Goal: Information Seeking & Learning: Check status

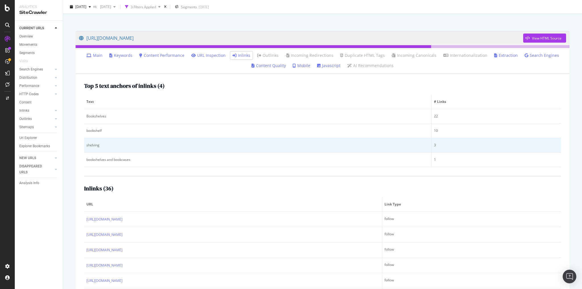
scroll to position [25, 0]
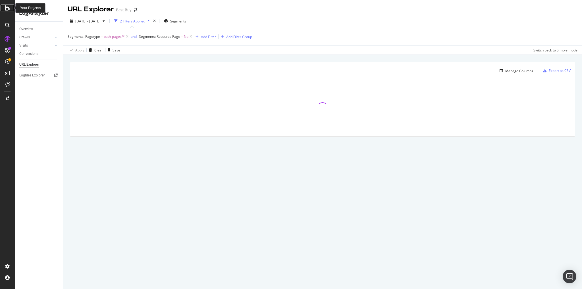
click at [6, 11] on icon at bounding box center [7, 8] width 5 height 7
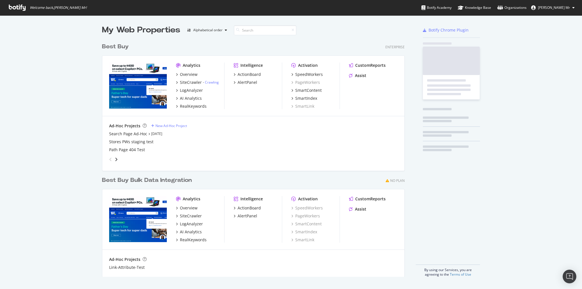
scroll to position [285, 575]
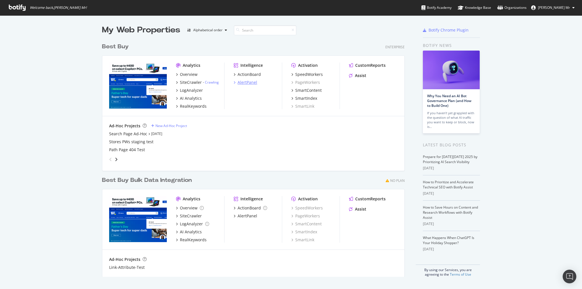
click at [246, 83] on div "AlertPanel" at bounding box center [248, 83] width 20 height 6
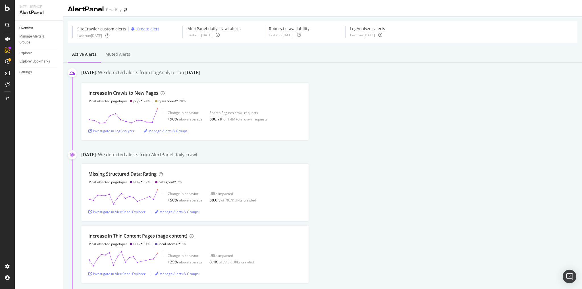
click at [220, 28] on div "AlertPanel daily crawl alerts" at bounding box center [214, 29] width 53 height 6
click at [225, 32] on div "AlertPanel daily crawl alerts Last run: 2025 Oct. 9th" at bounding box center [214, 32] width 62 height 12
click at [220, 34] on icon at bounding box center [218, 35] width 4 height 4
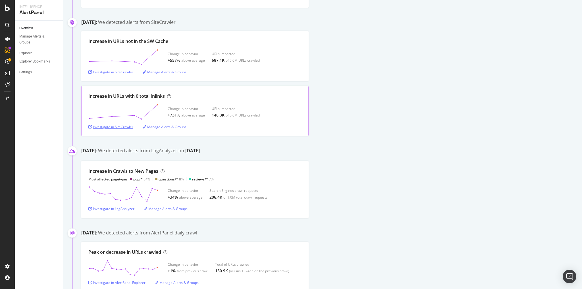
scroll to position [591, 0]
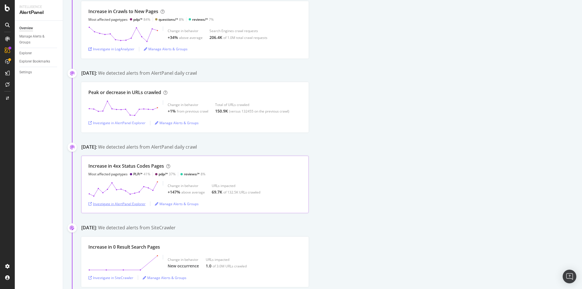
click at [134, 202] on div "Investigate in AlertPanel Explorer" at bounding box center [116, 204] width 57 height 5
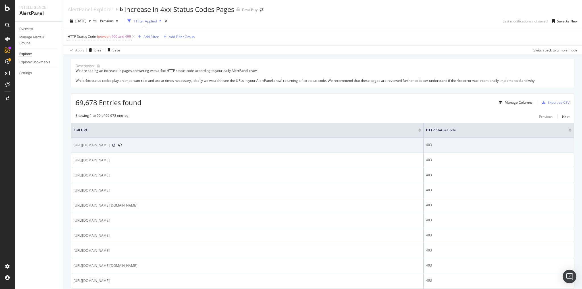
click at [115, 145] on icon at bounding box center [113, 145] width 3 height 3
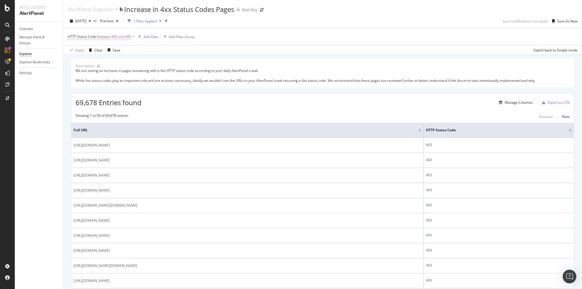
click at [123, 38] on span "400 and 499" at bounding box center [121, 37] width 20 height 8
click at [83, 71] on input "400" at bounding box center [104, 70] width 63 height 9
type input "404"
click at [130, 99] on div "Apply" at bounding box center [130, 98] width 9 height 5
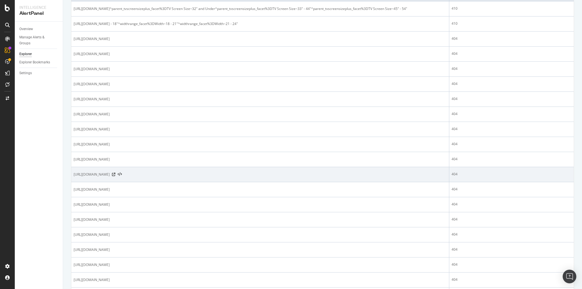
scroll to position [159, 0]
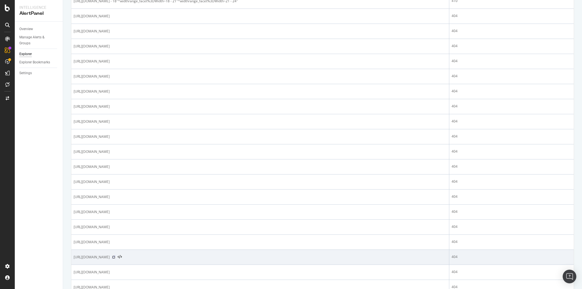
click at [115, 259] on icon at bounding box center [113, 257] width 3 height 3
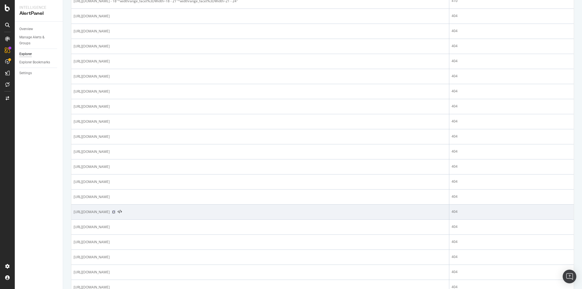
click at [115, 214] on icon at bounding box center [113, 211] width 3 height 3
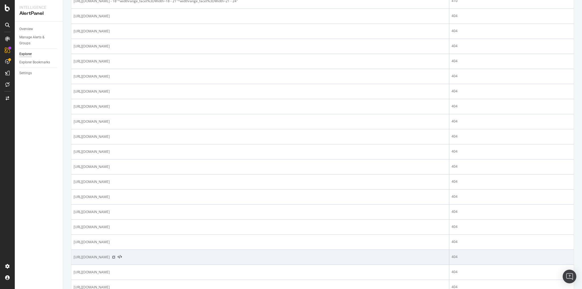
click at [115, 259] on icon at bounding box center [113, 257] width 3 height 3
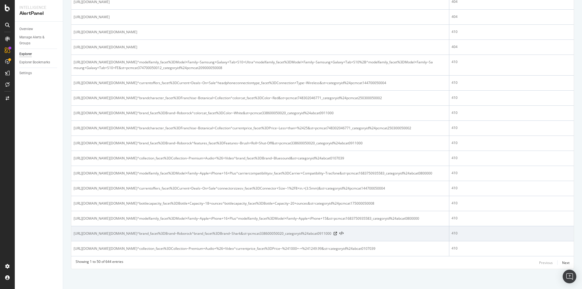
scroll to position [718, 0]
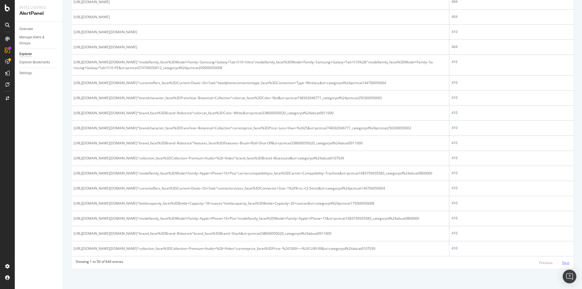
click at [562, 263] on div "Next" at bounding box center [565, 262] width 7 height 5
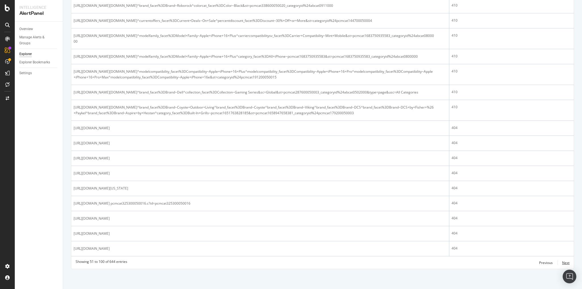
scroll to position [842, 0]
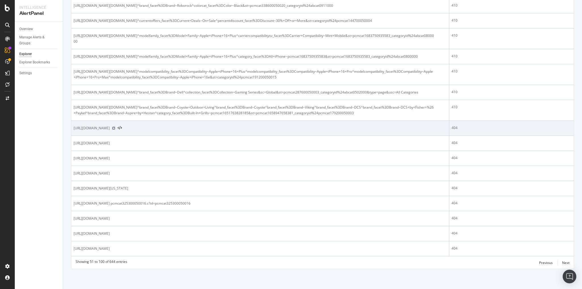
click at [115, 130] on icon at bounding box center [113, 128] width 3 height 3
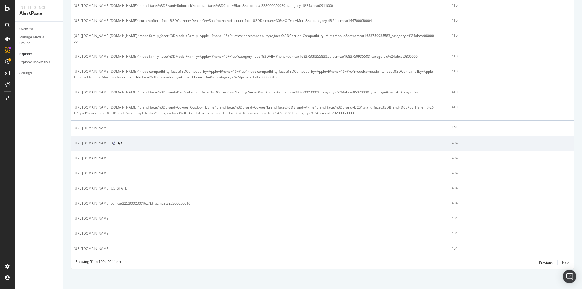
click at [115, 145] on icon at bounding box center [113, 143] width 3 height 3
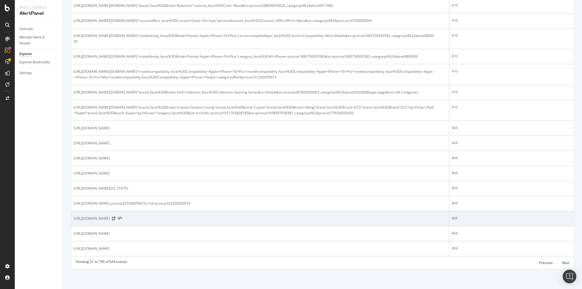
scroll to position [887, 0]
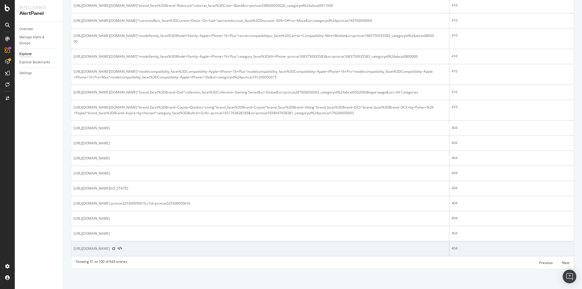
click at [115, 250] on icon at bounding box center [113, 248] width 3 height 3
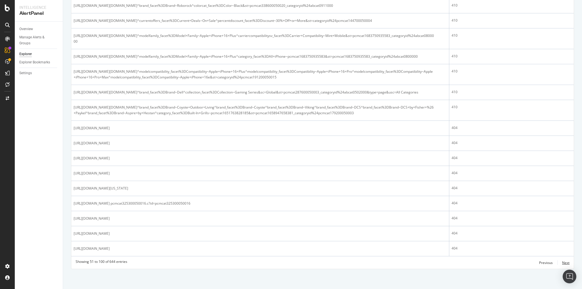
click at [564, 265] on div "Next" at bounding box center [565, 262] width 7 height 5
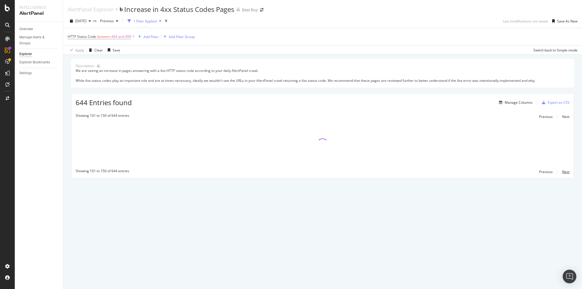
scroll to position [0, 0]
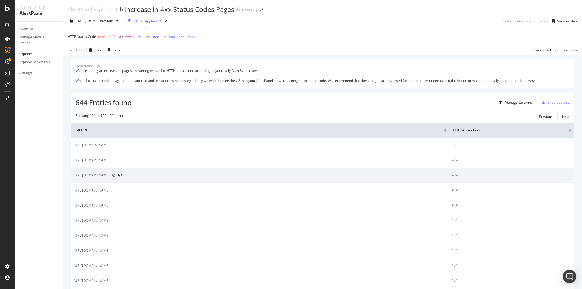
click at [115, 175] on icon at bounding box center [113, 175] width 3 height 3
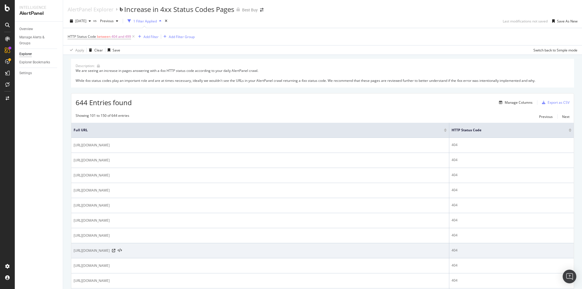
scroll to position [23, 0]
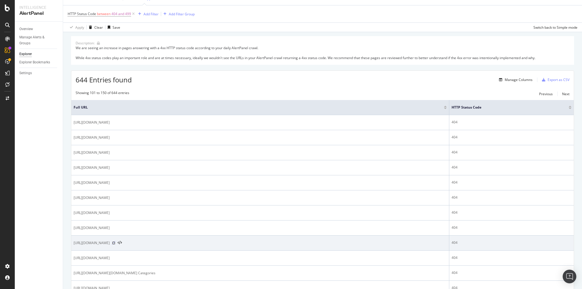
click at [115, 243] on icon at bounding box center [113, 242] width 3 height 3
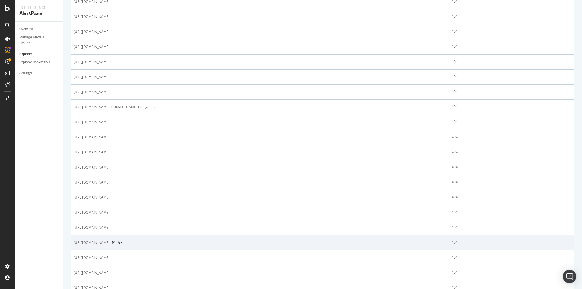
scroll to position [182, 0]
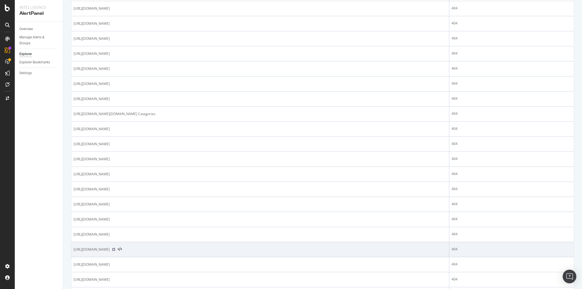
click at [115, 251] on icon at bounding box center [113, 249] width 3 height 3
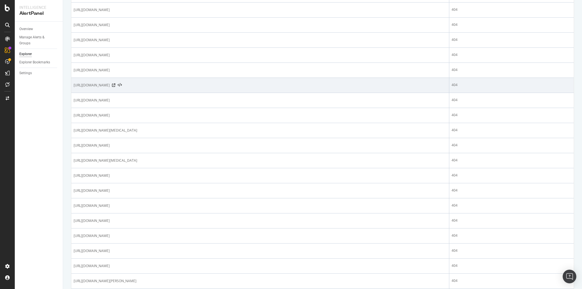
scroll to position [455, 0]
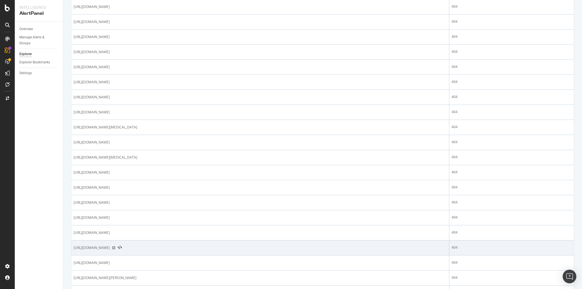
click at [115, 248] on icon at bounding box center [113, 247] width 3 height 3
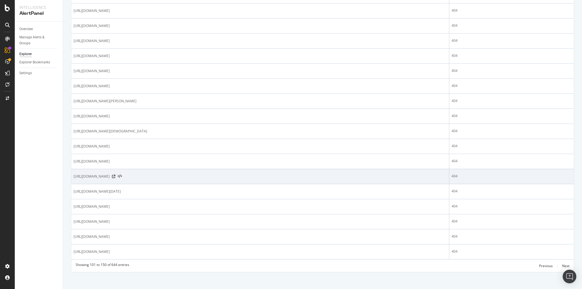
scroll to position [633, 0]
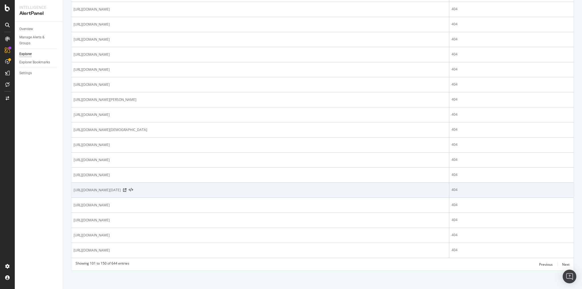
click at [133, 189] on div at bounding box center [128, 190] width 10 height 4
click at [127, 189] on icon at bounding box center [124, 190] width 3 height 3
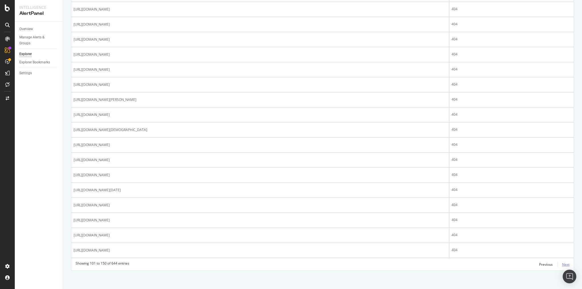
click at [562, 262] on div "Next" at bounding box center [565, 264] width 7 height 5
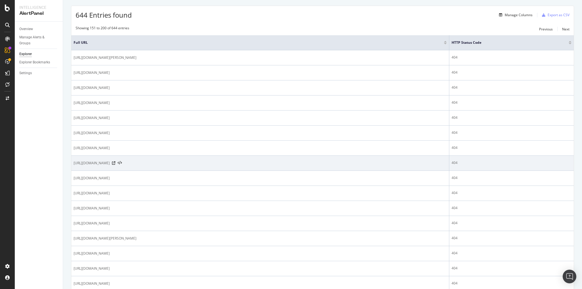
scroll to position [91, 0]
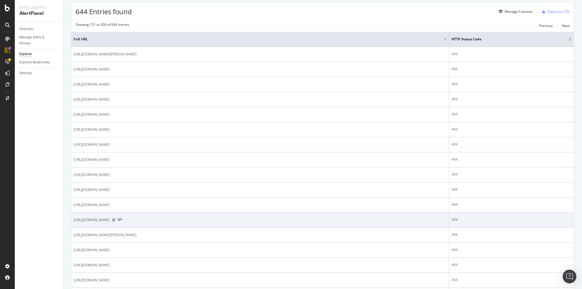
click at [115, 218] on icon at bounding box center [113, 219] width 3 height 3
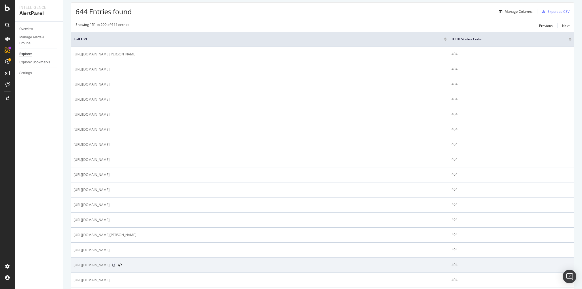
click at [115, 264] on icon at bounding box center [113, 265] width 3 height 3
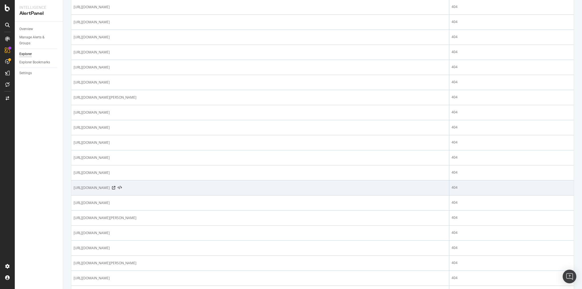
scroll to position [409, 0]
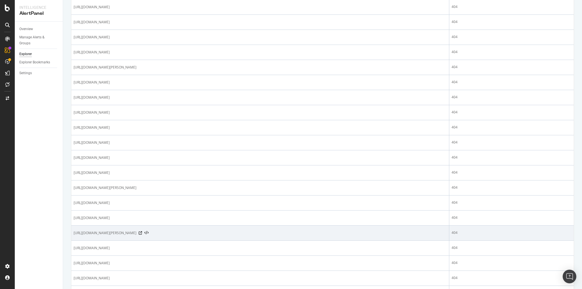
click at [149, 231] on div at bounding box center [144, 233] width 10 height 4
click at [142, 231] on icon at bounding box center [140, 232] width 3 height 3
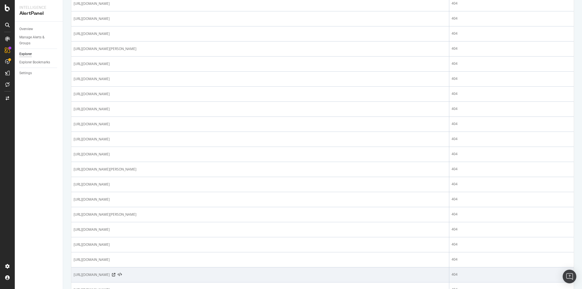
scroll to position [432, 0]
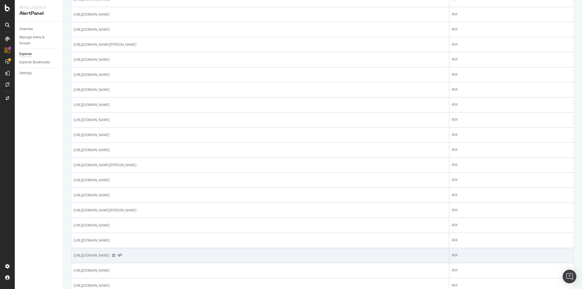
click at [115, 254] on icon at bounding box center [113, 255] width 3 height 3
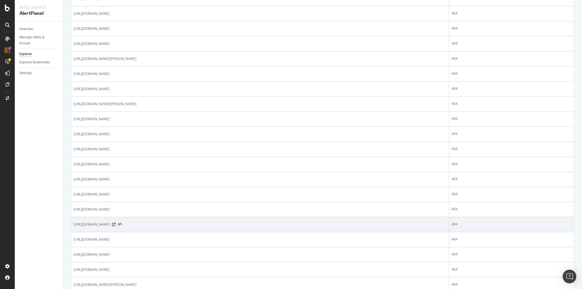
scroll to position [546, 0]
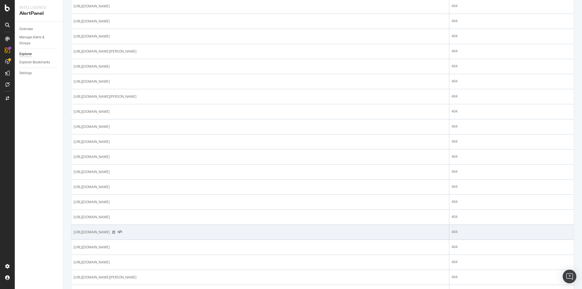
click at [115, 231] on icon at bounding box center [113, 232] width 3 height 3
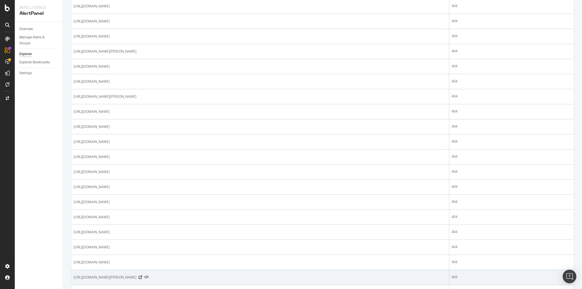
scroll to position [627, 0]
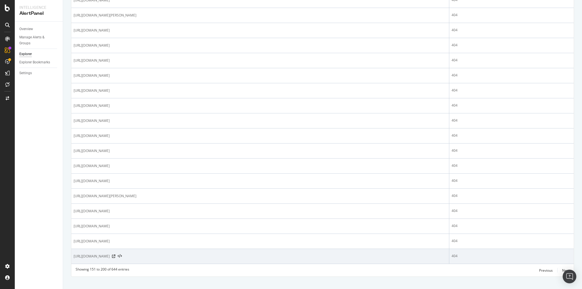
click at [122, 254] on div at bounding box center [117, 256] width 10 height 4
click at [115, 255] on icon at bounding box center [113, 256] width 3 height 3
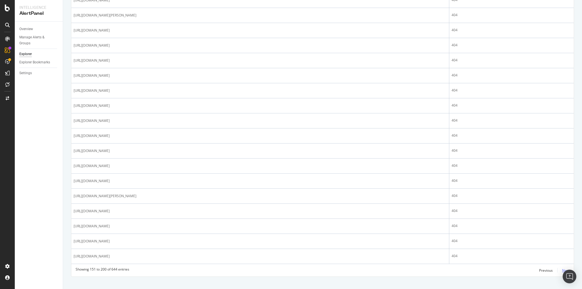
click at [563, 268] on div "Next" at bounding box center [565, 270] width 7 height 5
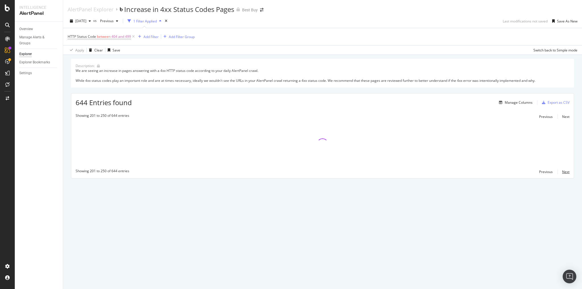
scroll to position [0, 0]
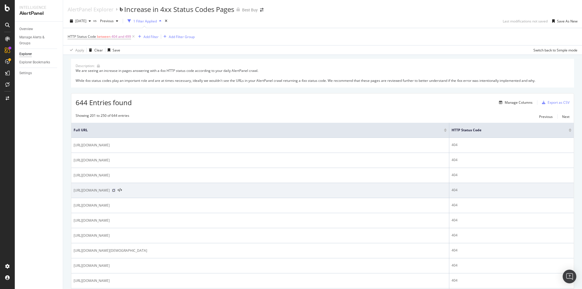
click at [115, 189] on icon at bounding box center [113, 190] width 3 height 3
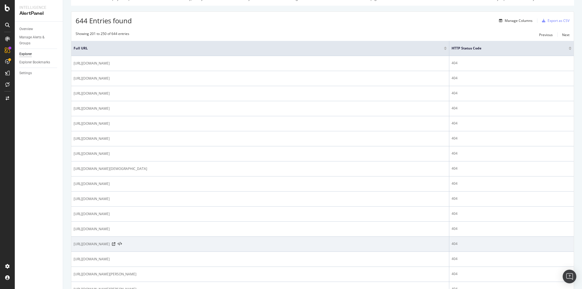
scroll to position [91, 0]
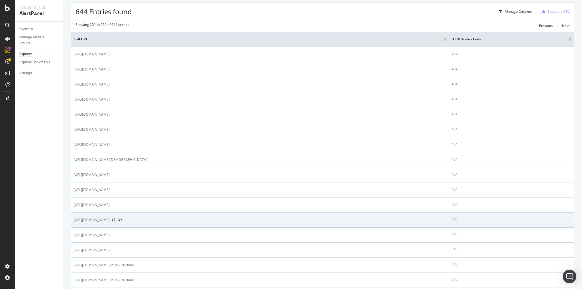
click at [115, 218] on icon at bounding box center [113, 219] width 3 height 3
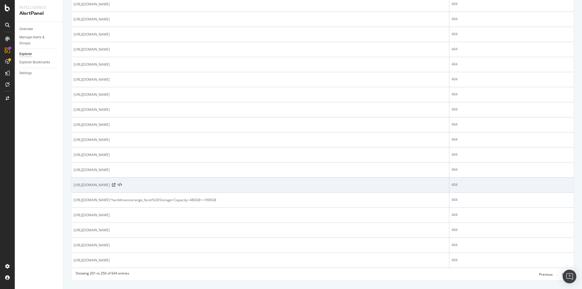
scroll to position [637, 0]
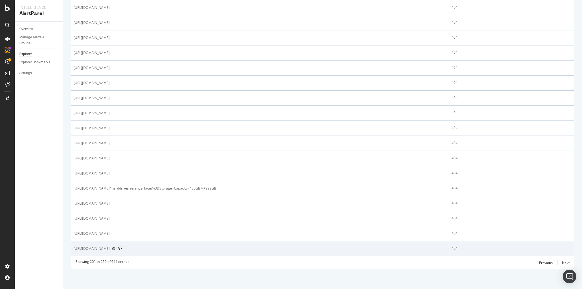
click at [115, 250] on icon at bounding box center [113, 248] width 3 height 3
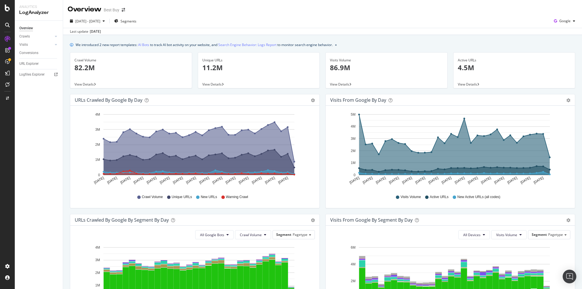
scroll to position [136, 0]
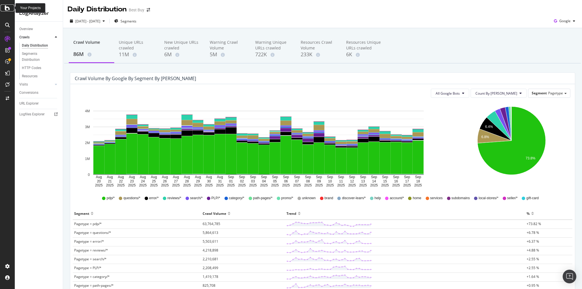
click at [7, 7] on icon at bounding box center [7, 8] width 5 height 7
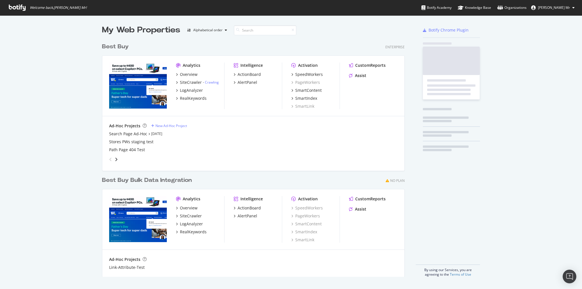
scroll to position [285, 575]
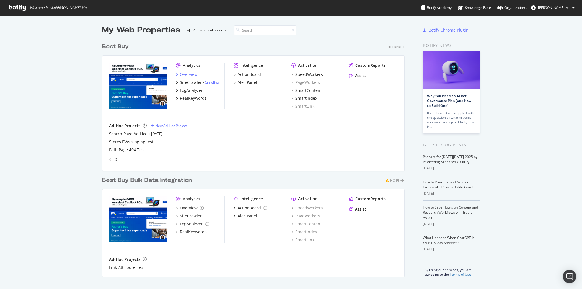
click at [186, 74] on div "Overview" at bounding box center [189, 75] width 18 height 6
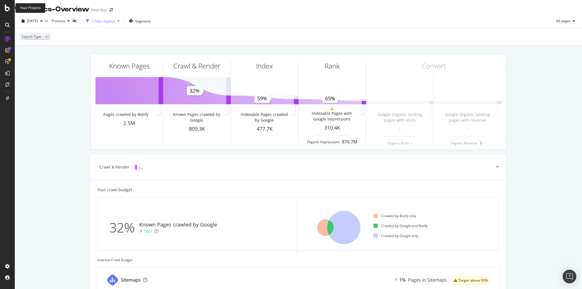
click at [7, 9] on icon at bounding box center [7, 8] width 5 height 7
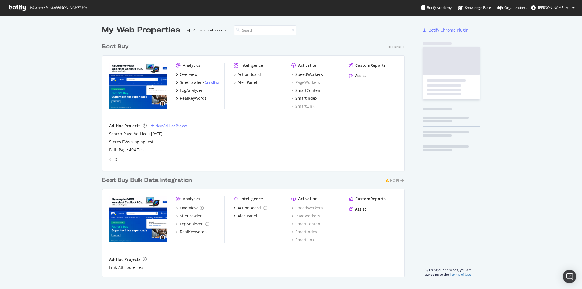
scroll to position [285, 575]
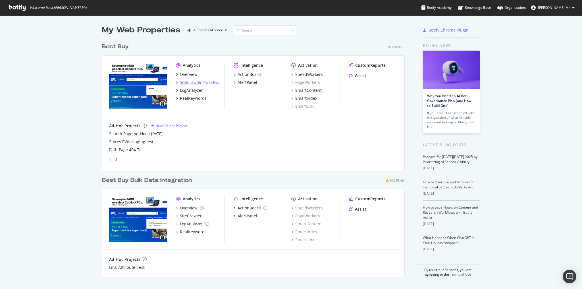
click at [189, 83] on div "SiteCrawler" at bounding box center [191, 83] width 22 height 6
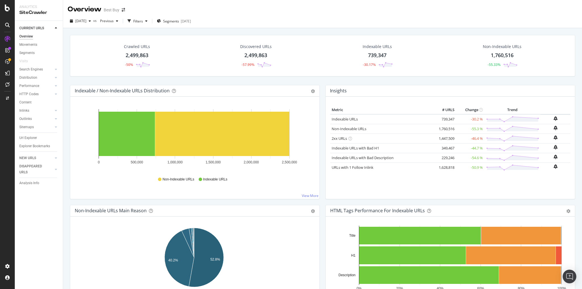
drag, startPoint x: 31, startPoint y: 138, endPoint x: 217, endPoint y: 122, distance: 186.7
click at [31, 138] on div "Url Explorer" at bounding box center [28, 138] width 18 height 6
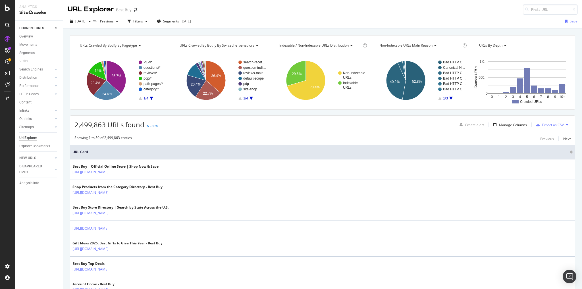
click at [533, 9] on input at bounding box center [550, 10] width 55 height 10
type input "[URL][DOMAIN_NAME]"
click at [488, 18] on span "[URL][DOMAIN_NAME]" at bounding box center [482, 16] width 38 height 5
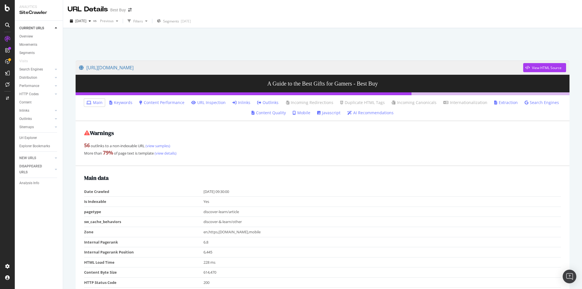
click at [525, 102] on link "Search Engines" at bounding box center [542, 103] width 34 height 6
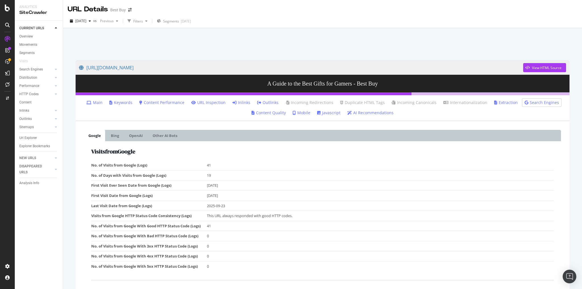
click at [125, 111] on ul "Main Keywords Content Performance URL Inspection Inlinks Outlinks Incoming Redi…" at bounding box center [323, 108] width 494 height 26
click at [143, 137] on link "OpenAI" at bounding box center [136, 135] width 22 height 11
click at [166, 138] on link "Other AI Bots" at bounding box center [164, 135] width 33 height 11
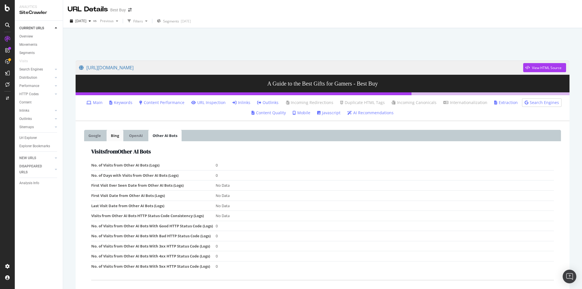
click at [117, 136] on link "Bing" at bounding box center [115, 135] width 17 height 11
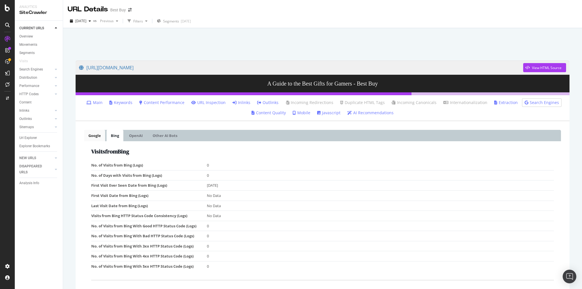
click at [98, 134] on link "Google" at bounding box center [94, 135] width 21 height 11
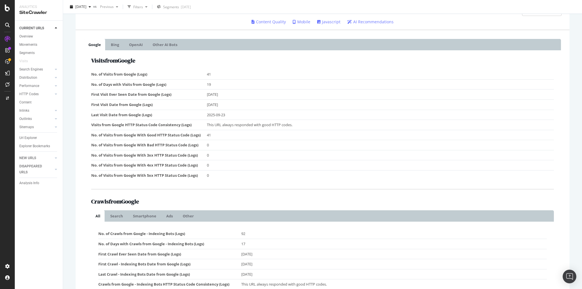
scroll to position [159, 0]
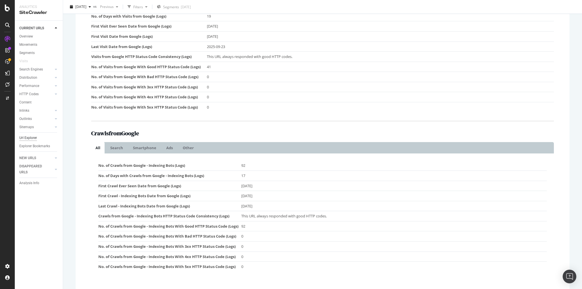
click at [29, 138] on div "Url Explorer" at bounding box center [28, 138] width 18 height 6
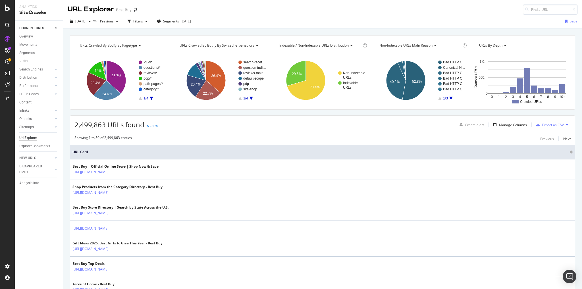
click at [535, 9] on input at bounding box center [550, 10] width 55 height 10
type input "[URL][DOMAIN_NAME]"
click at [500, 18] on span "[URL][DOMAIN_NAME]" at bounding box center [482, 16] width 38 height 5
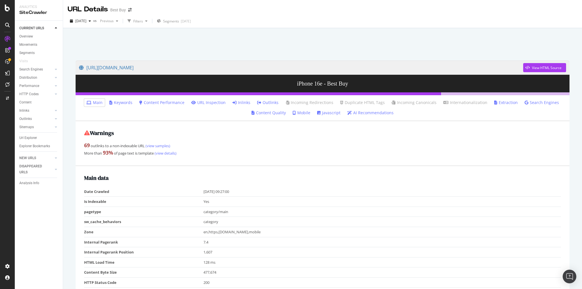
click at [245, 103] on link "Inlinks" at bounding box center [242, 103] width 18 height 6
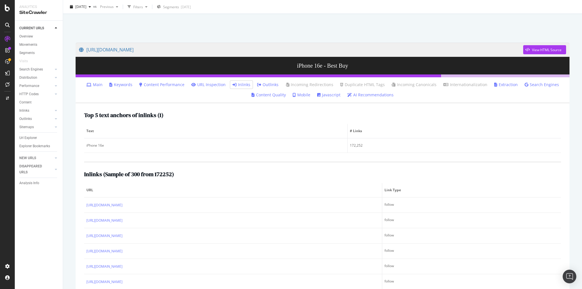
scroll to position [45, 0]
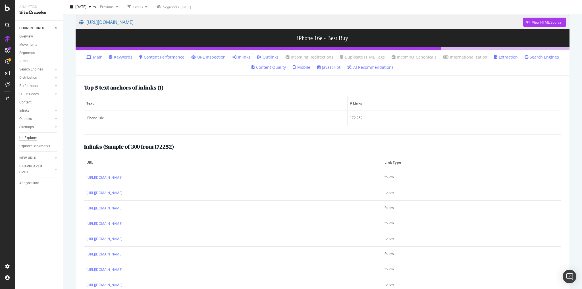
click at [34, 138] on div "Url Explorer" at bounding box center [28, 138] width 18 height 6
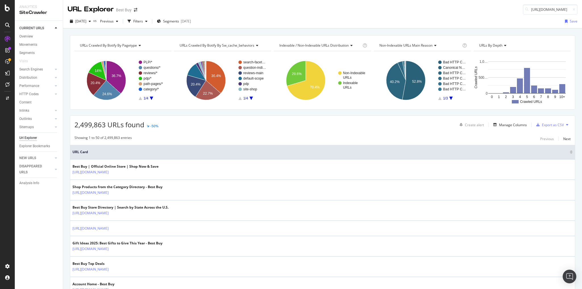
scroll to position [0, 67]
type input "[URL][DOMAIN_NAME]"
click at [501, 19] on div "[URL][DOMAIN_NAME]" at bounding box center [517, 16] width 109 height 5
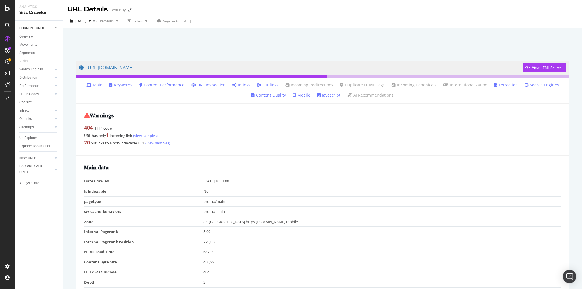
click at [239, 84] on link "Inlinks" at bounding box center [242, 85] width 18 height 6
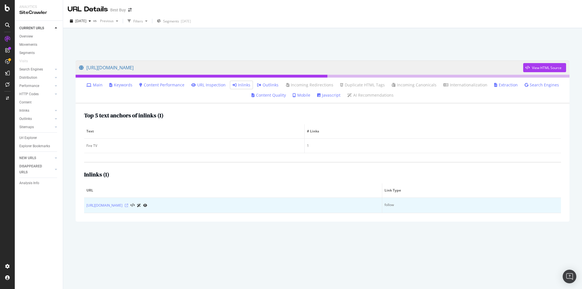
click at [128, 205] on icon at bounding box center [126, 205] width 3 height 3
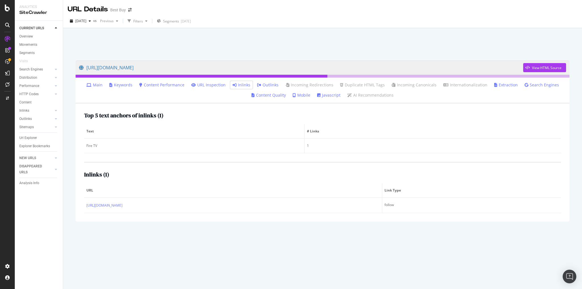
drag, startPoint x: 31, startPoint y: 139, endPoint x: 321, endPoint y: 86, distance: 294.6
click at [31, 139] on div "Url Explorer" at bounding box center [28, 138] width 18 height 6
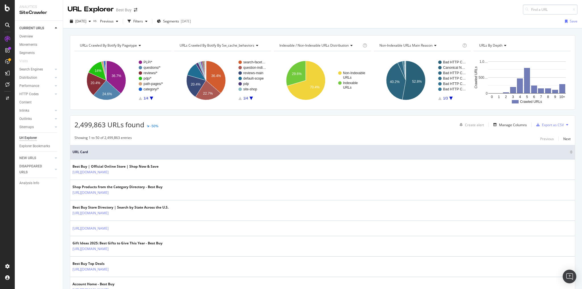
click at [531, 9] on input at bounding box center [550, 10] width 55 height 10
type input "[URL][DOMAIN_NAME]"
click at [494, 19] on span "[URL][DOMAIN_NAME]" at bounding box center [482, 16] width 38 height 5
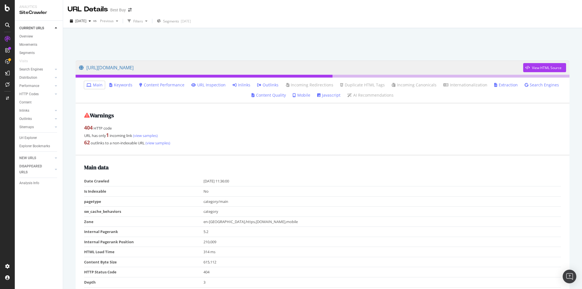
click at [244, 86] on link "Inlinks" at bounding box center [242, 85] width 18 height 6
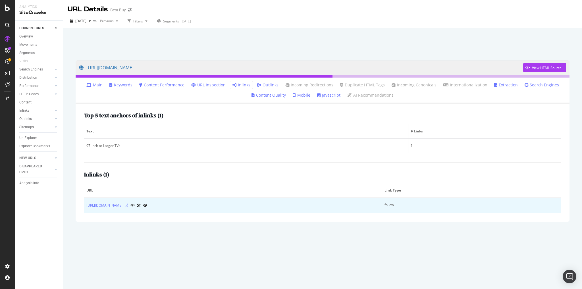
click at [128, 205] on icon at bounding box center [126, 205] width 3 height 3
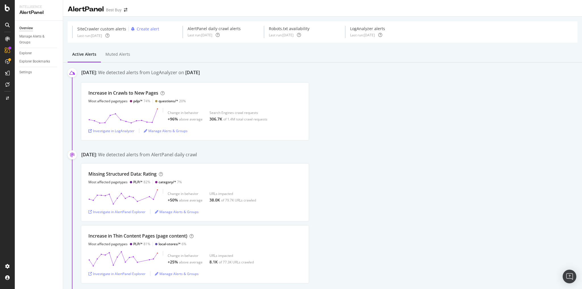
scroll to position [591, 0]
